Goal: Find specific page/section: Find specific page/section

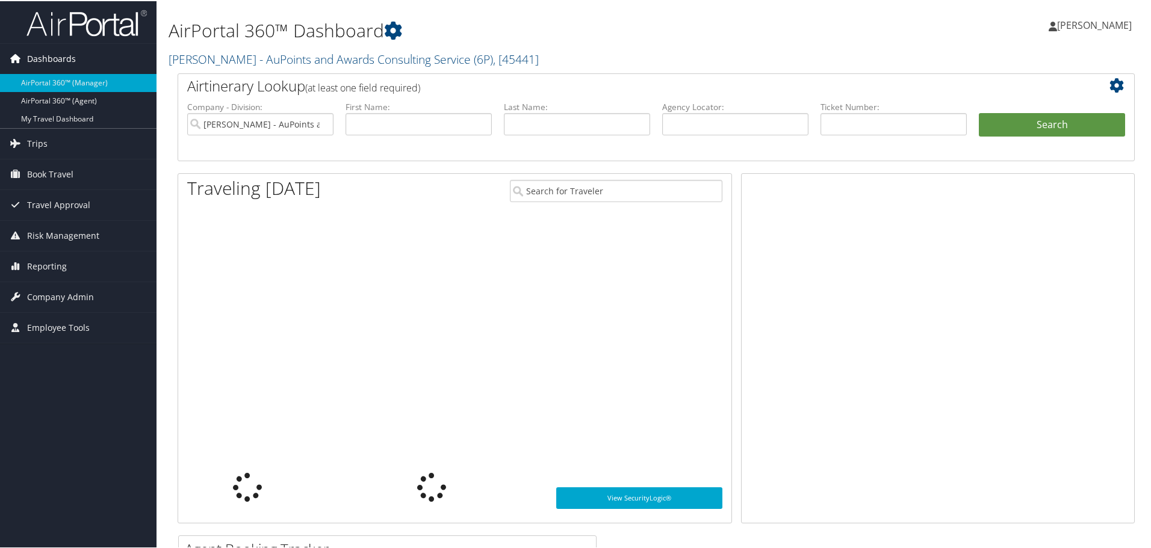
drag, startPoint x: 0, startPoint y: 0, endPoint x: 103, endPoint y: 60, distance: 119.4
click at [69, 102] on link "AirPortal 360™ (Agent)" at bounding box center [78, 100] width 156 height 18
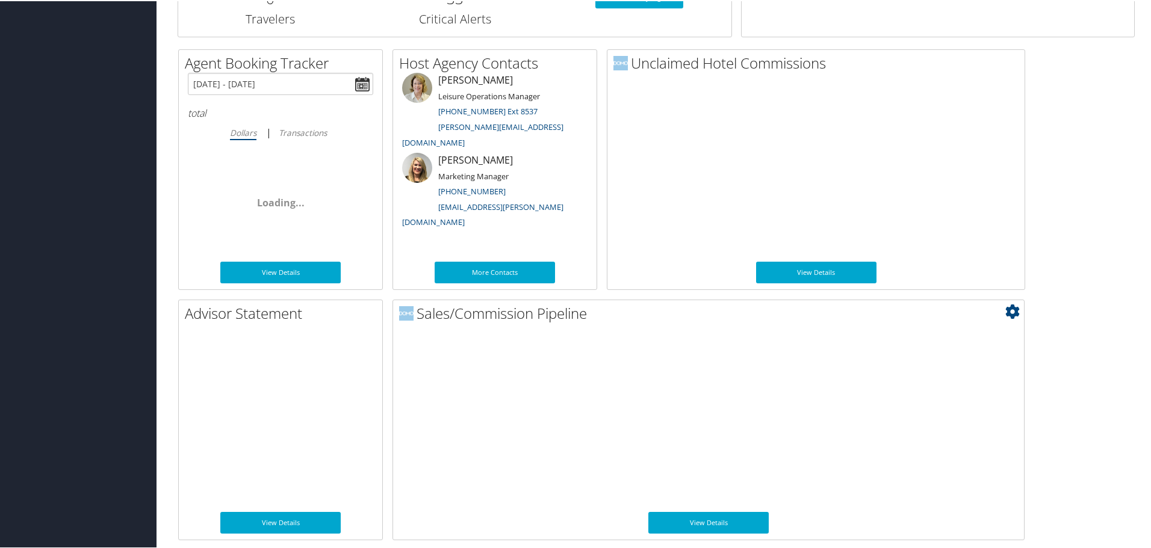
scroll to position [587, 0]
click at [698, 519] on link "View Details" at bounding box center [708, 522] width 120 height 22
